Goal: Task Accomplishment & Management: Manage account settings

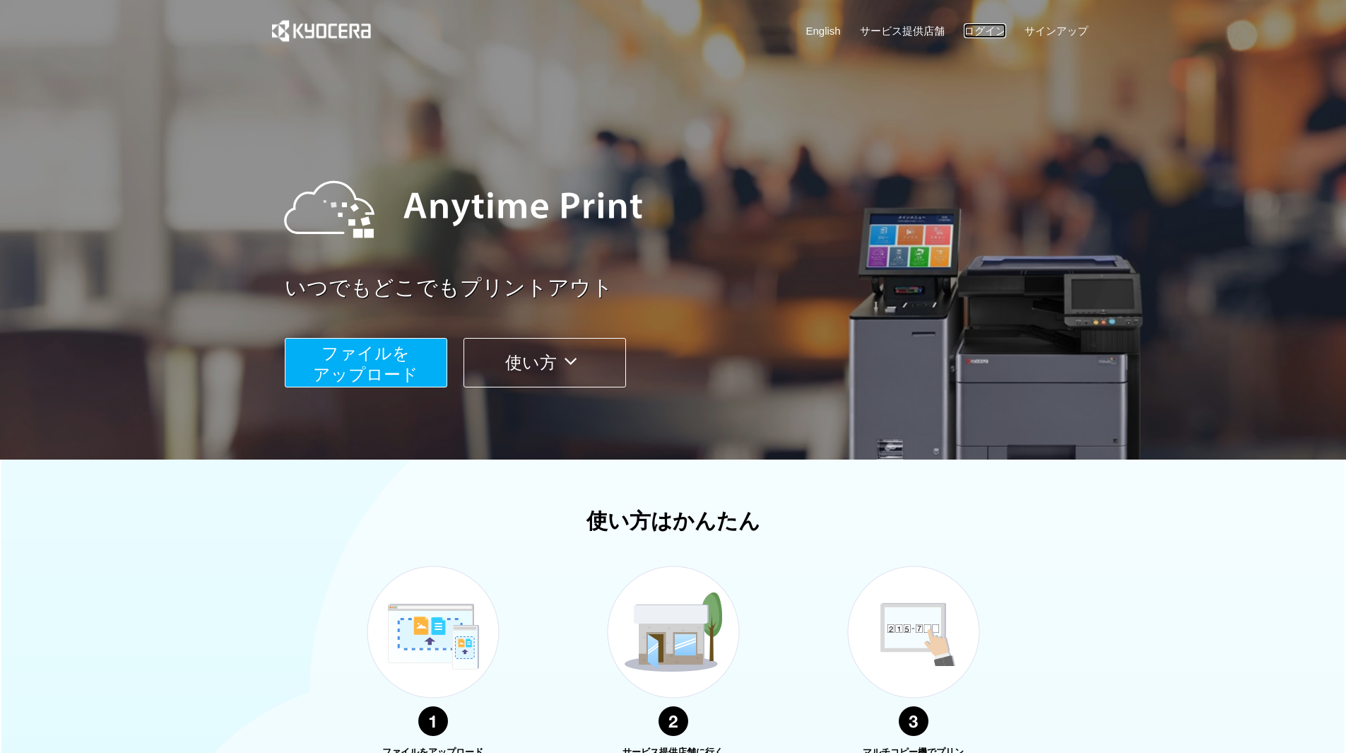
click at [984, 30] on link "ログイン" at bounding box center [985, 30] width 42 height 15
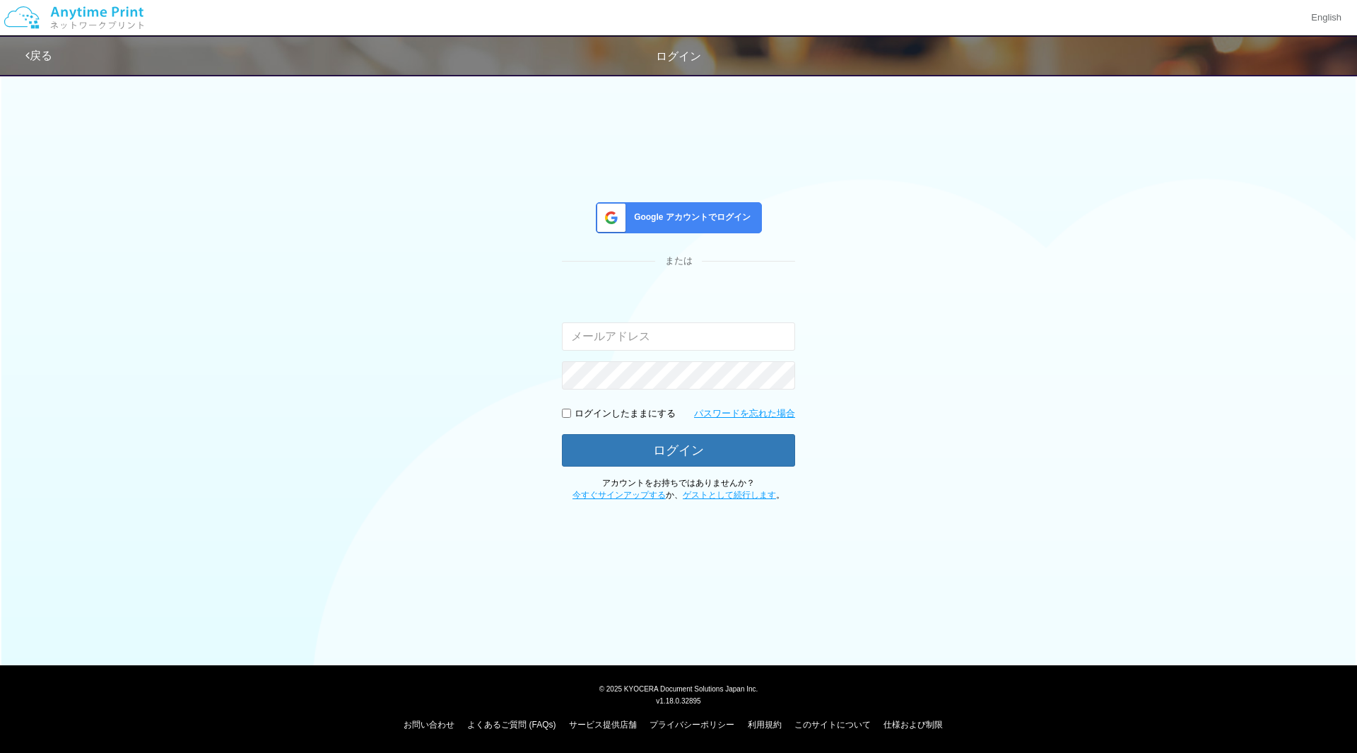
click at [680, 221] on span "Google アカウントでログイン" at bounding box center [689, 217] width 122 height 12
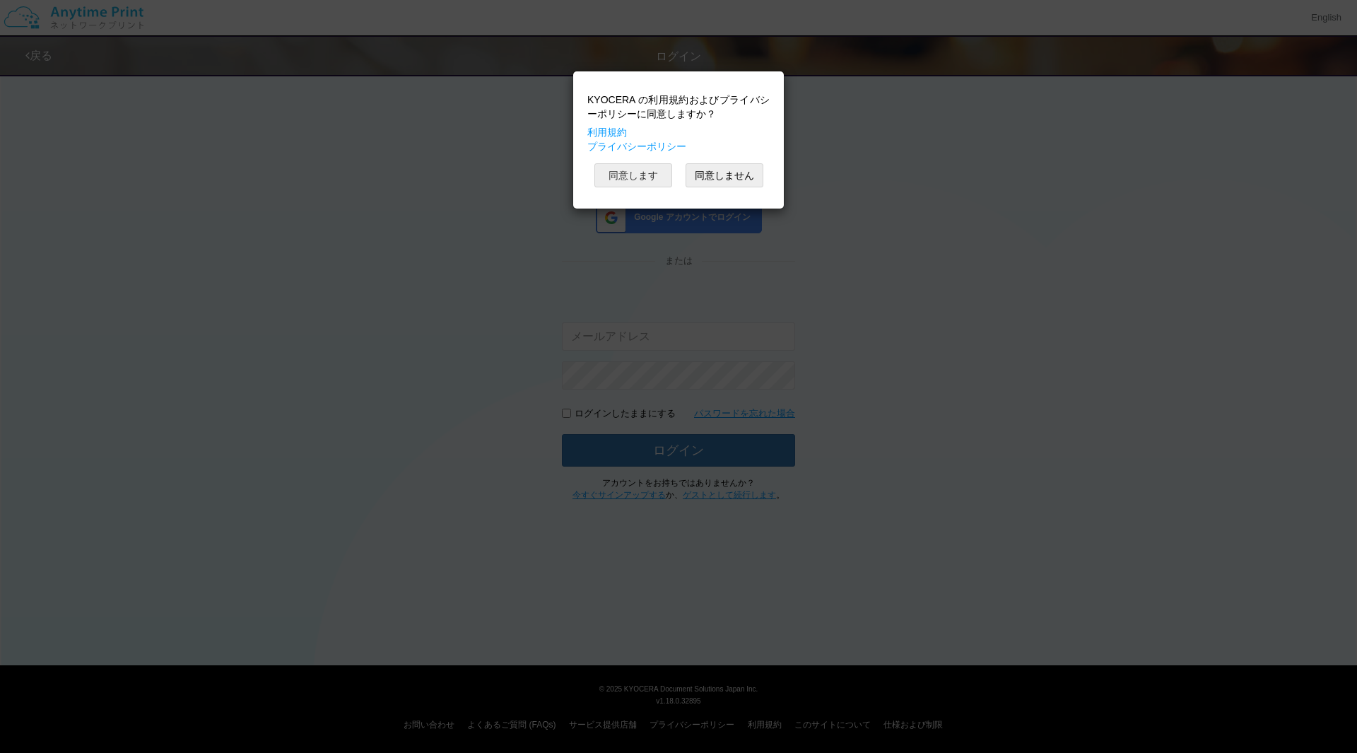
click at [622, 177] on button "同意します" at bounding box center [633, 175] width 78 height 24
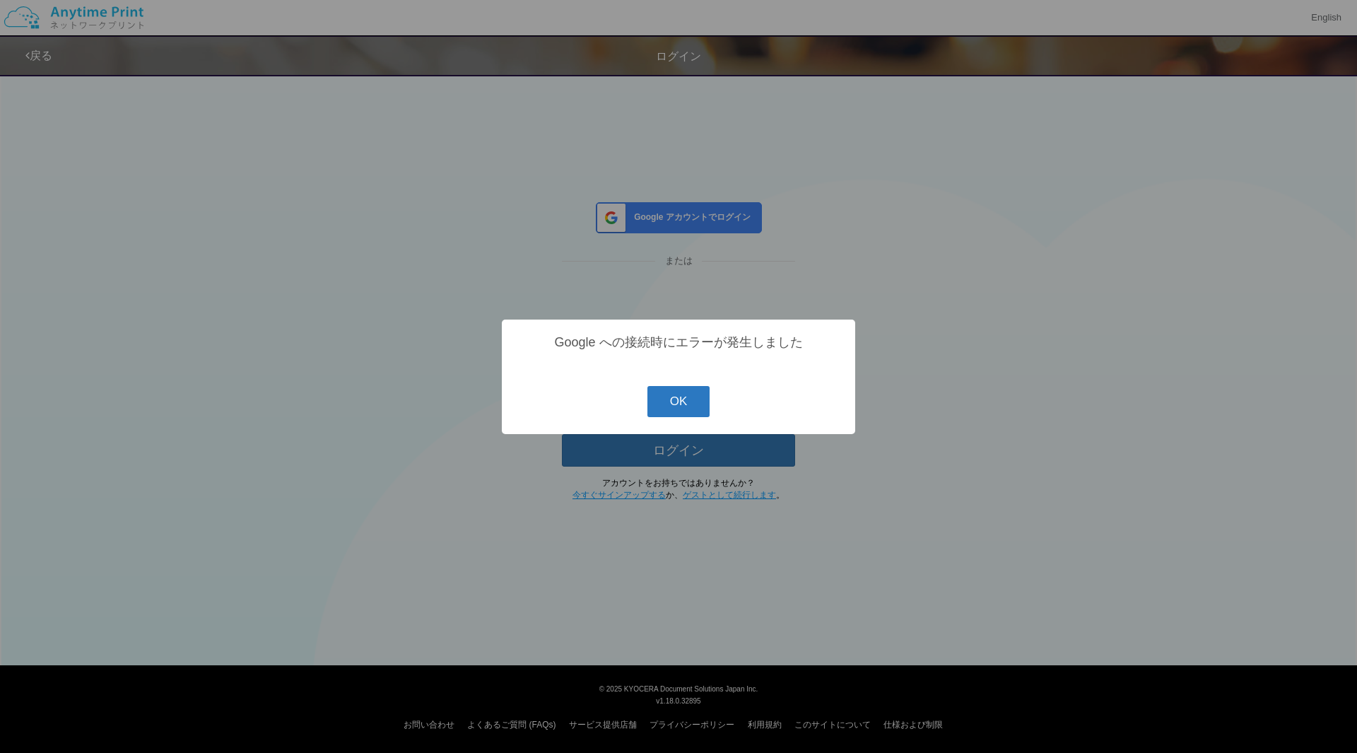
click at [688, 400] on button "OK" at bounding box center [678, 401] width 63 height 31
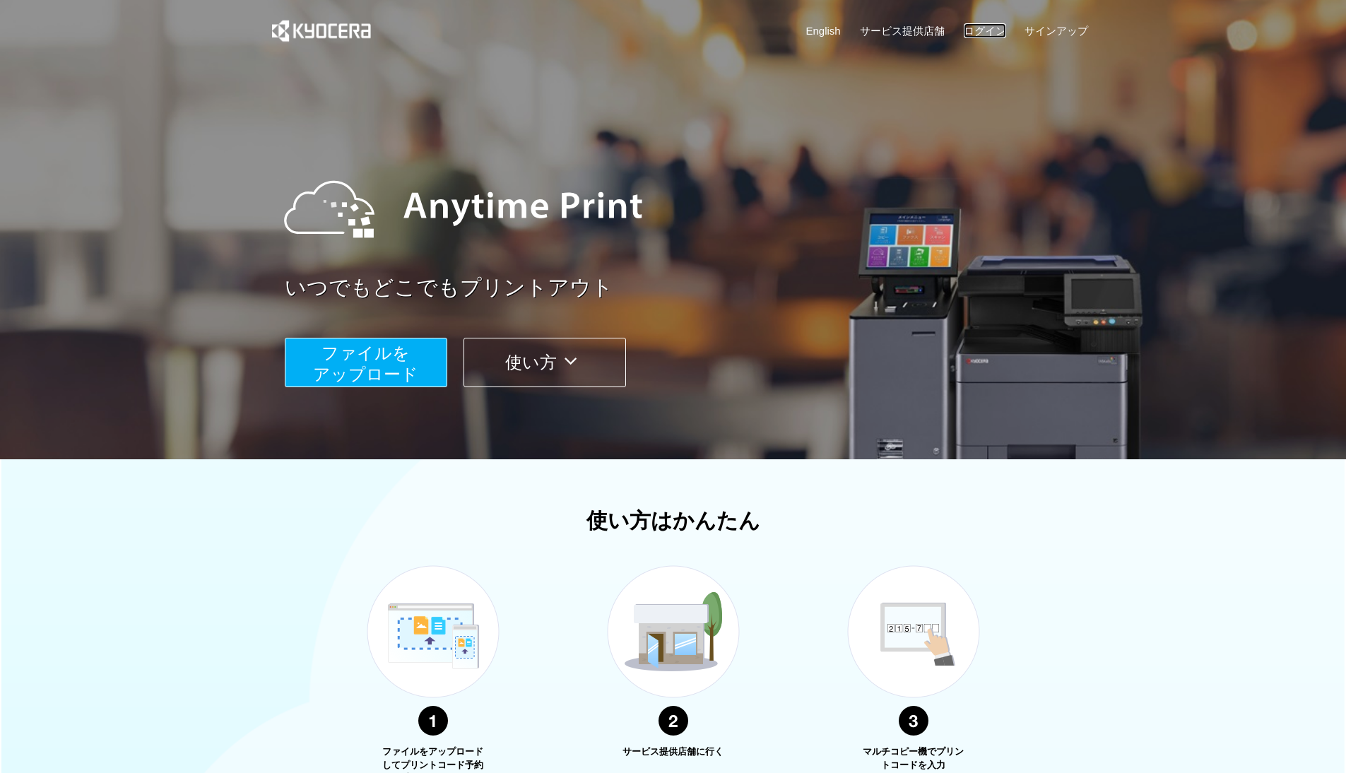
click at [997, 24] on link "ログイン" at bounding box center [985, 30] width 42 height 15
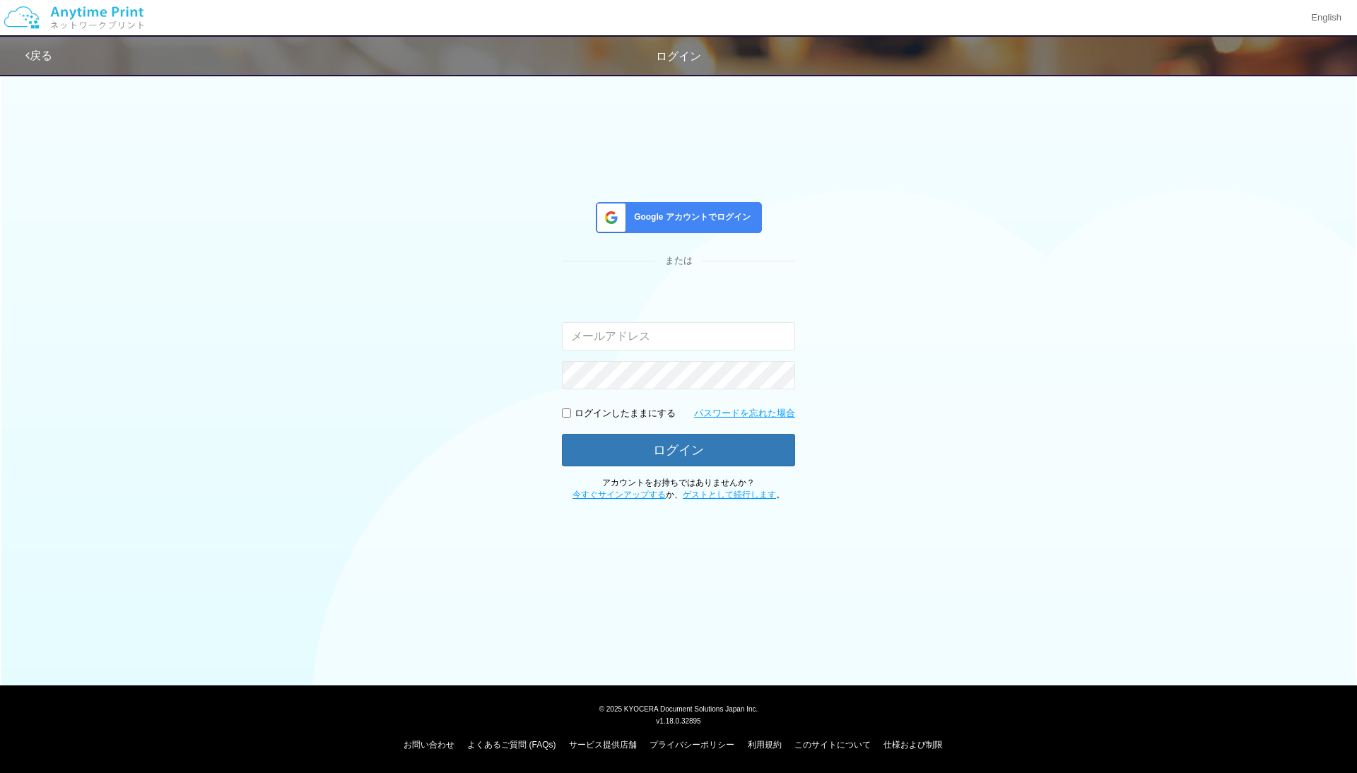
click at [703, 211] on span "Google アカウントでログイン" at bounding box center [689, 217] width 122 height 12
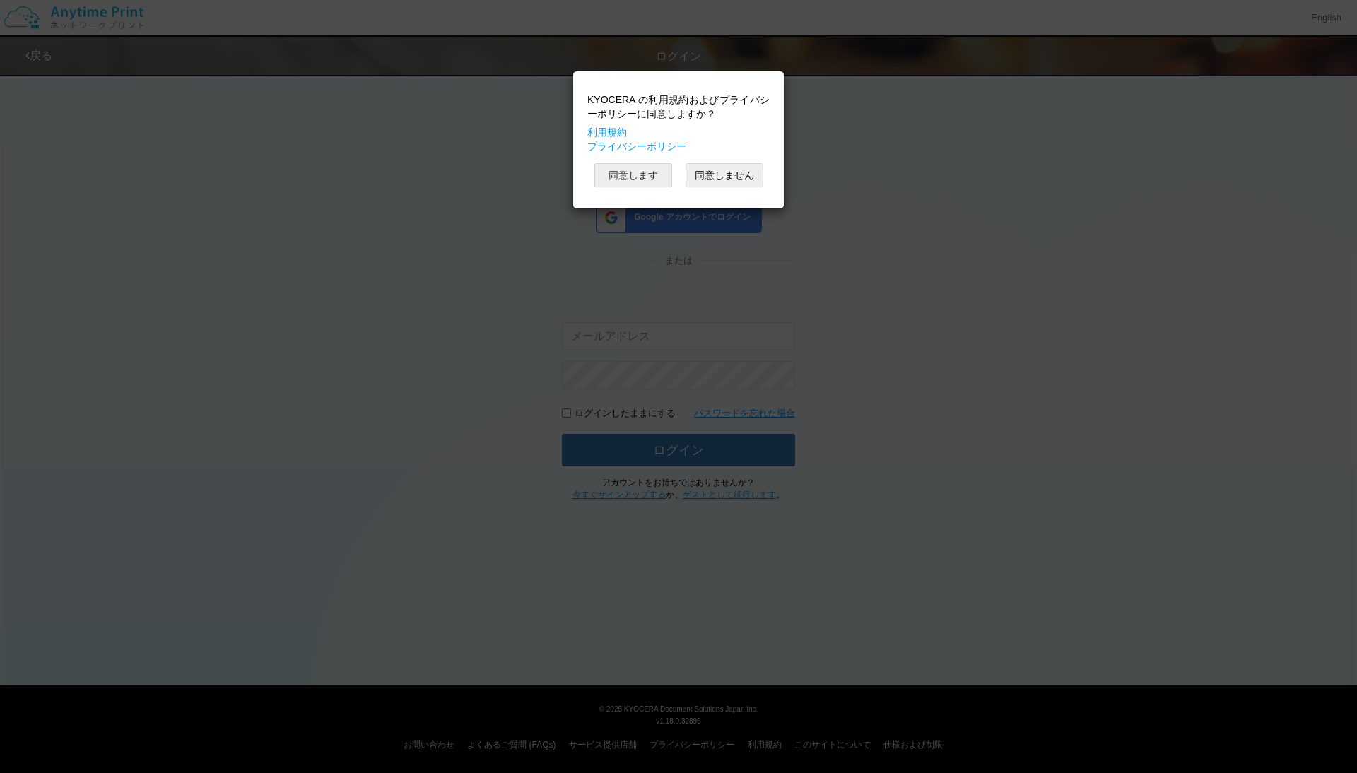
click at [633, 178] on button "同意します" at bounding box center [633, 175] width 78 height 24
